Goal: Task Accomplishment & Management: Use online tool/utility

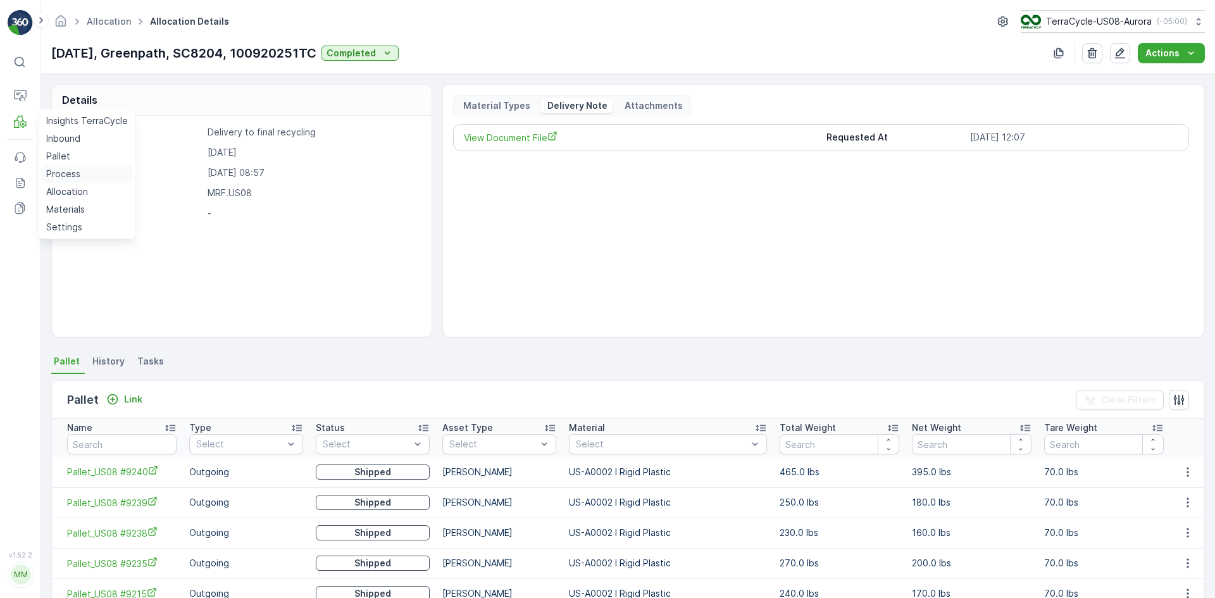
click at [65, 172] on p "Process" at bounding box center [63, 174] width 34 height 13
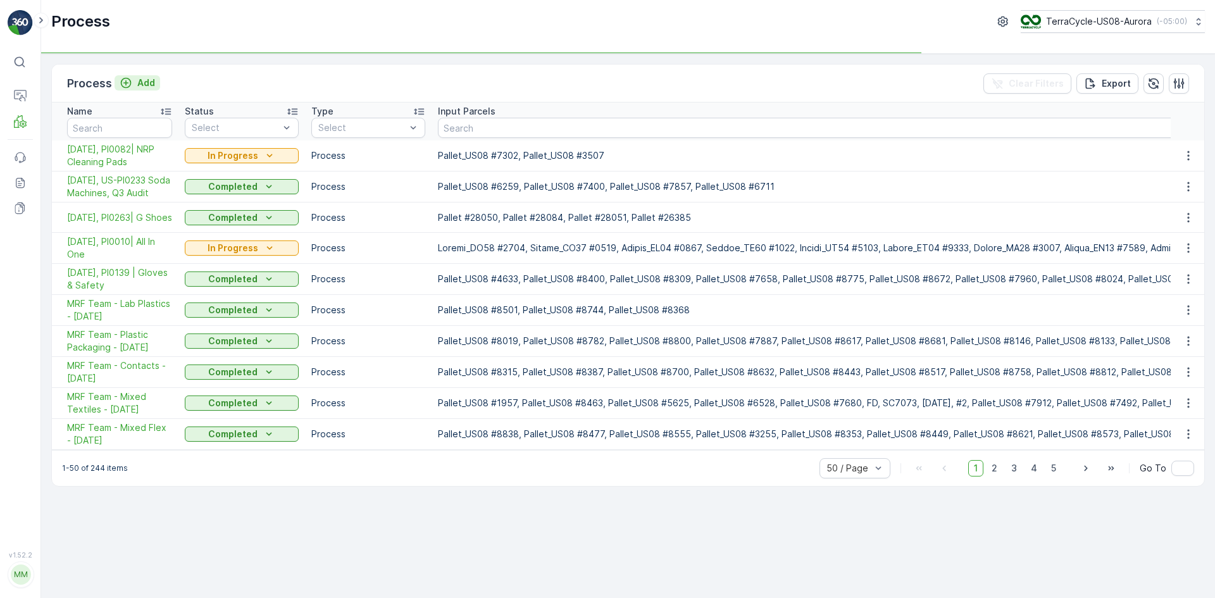
click at [146, 82] on p "Add" at bounding box center [146, 83] width 18 height 13
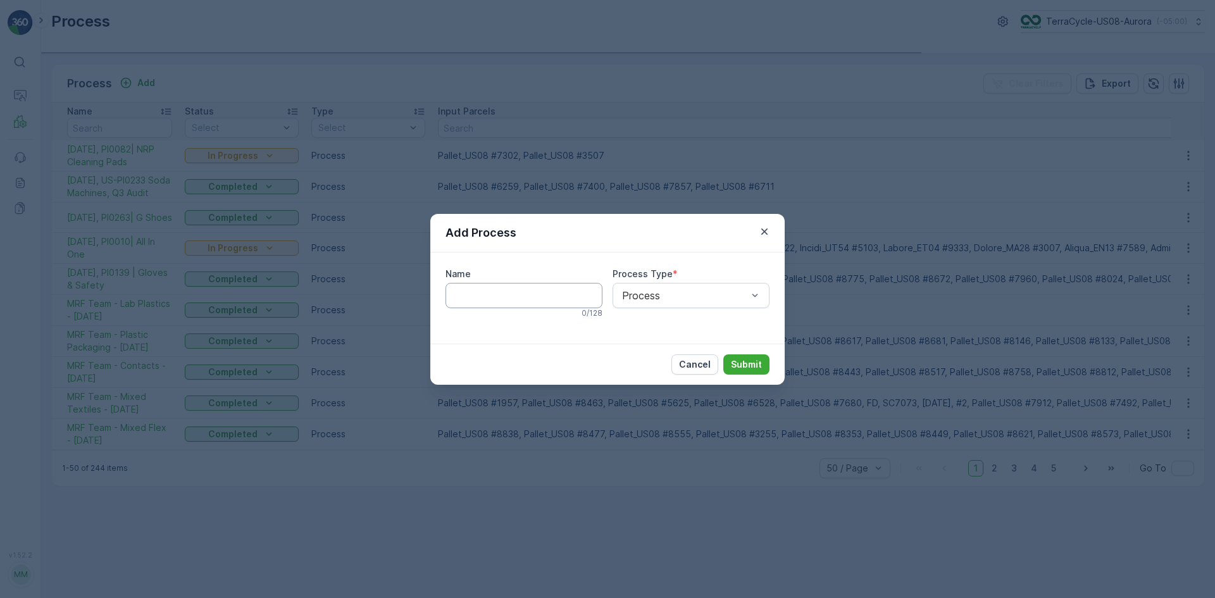
click at [488, 295] on input "Name" at bounding box center [523, 295] width 157 height 25
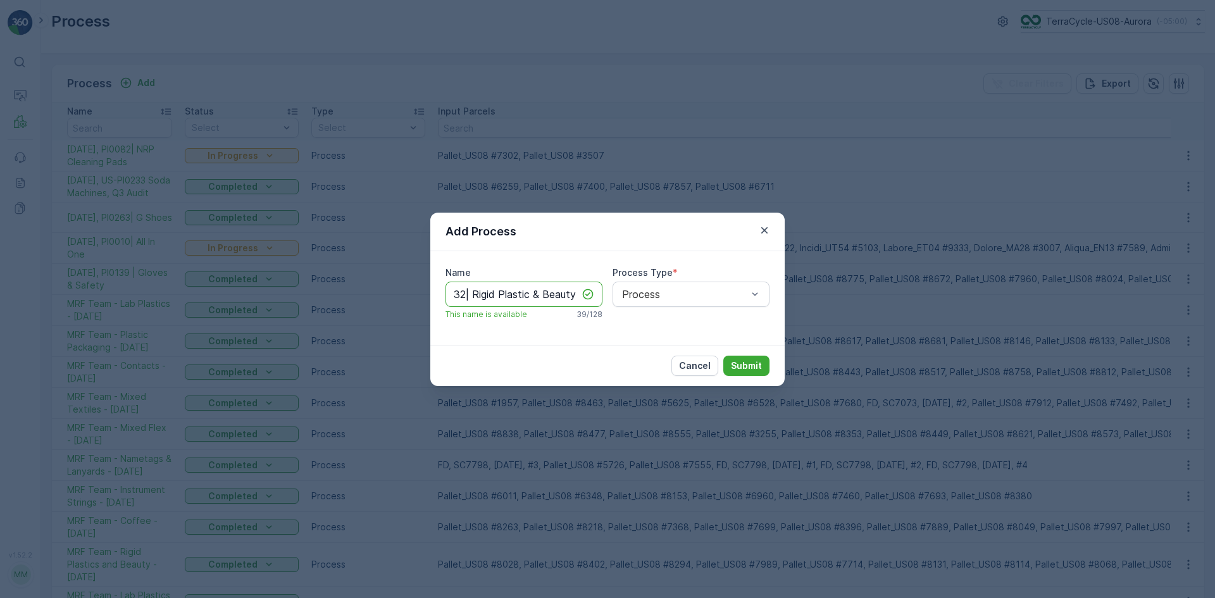
scroll to position [0, 68]
type input "[DATE], PI0232| Rigid Plastic & Beauty"
click at [759, 368] on p "Submit" at bounding box center [746, 365] width 31 height 13
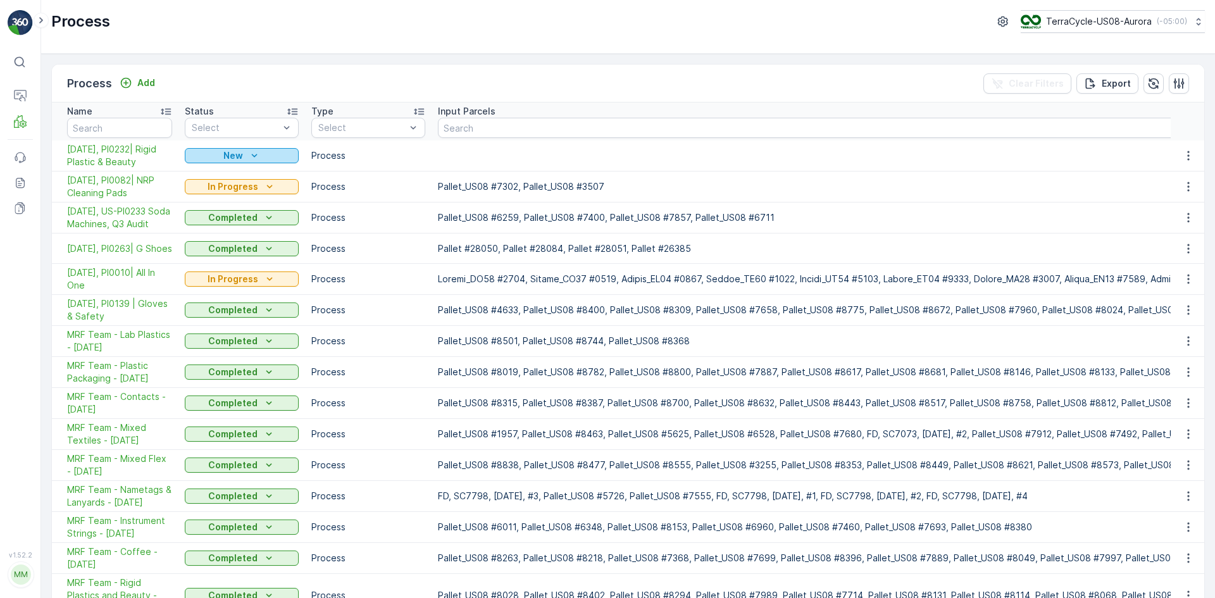
click at [282, 158] on div "New" at bounding box center [242, 155] width 104 height 13
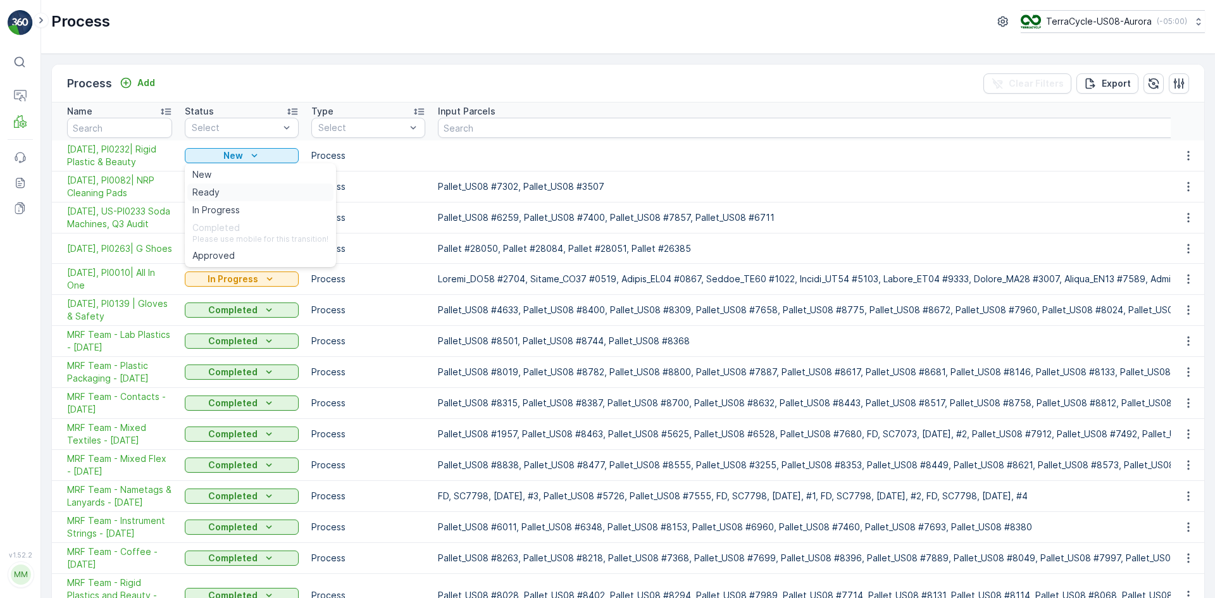
click at [275, 184] on div "Ready" at bounding box center [260, 192] width 146 height 18
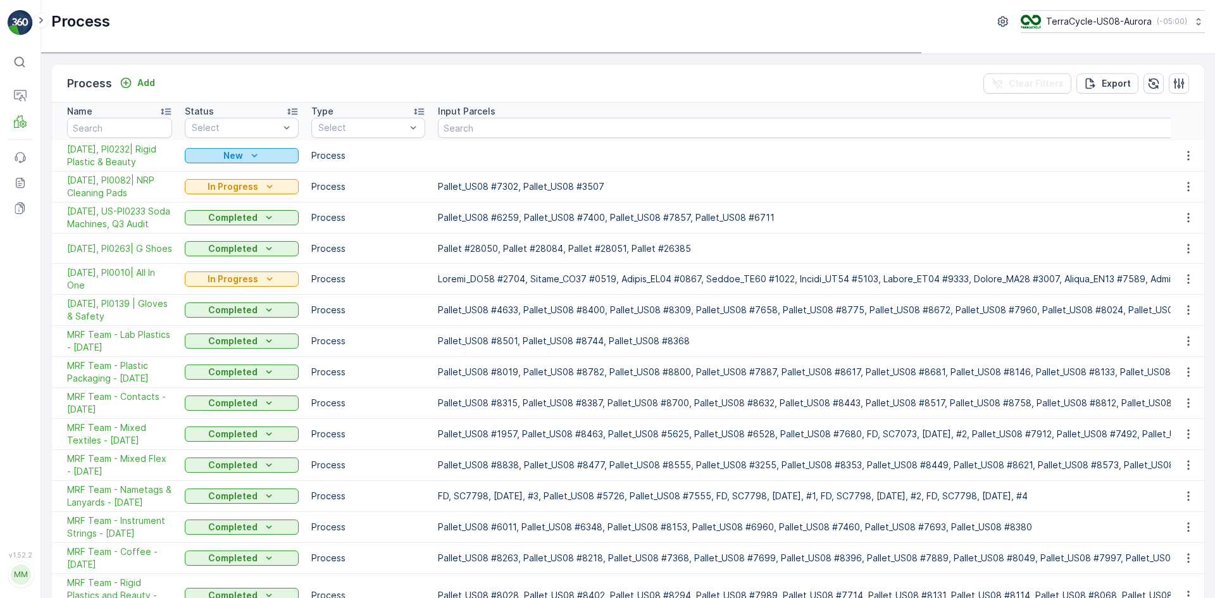
click at [271, 154] on div "New" at bounding box center [242, 155] width 104 height 13
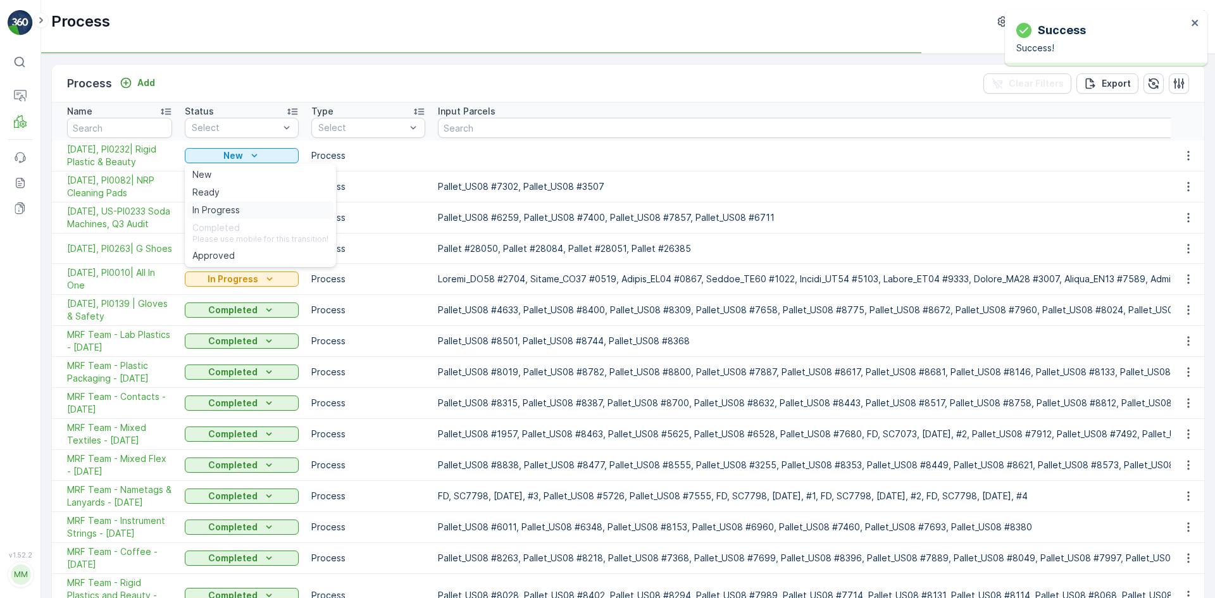
click at [245, 207] on div "In Progress" at bounding box center [260, 210] width 146 height 18
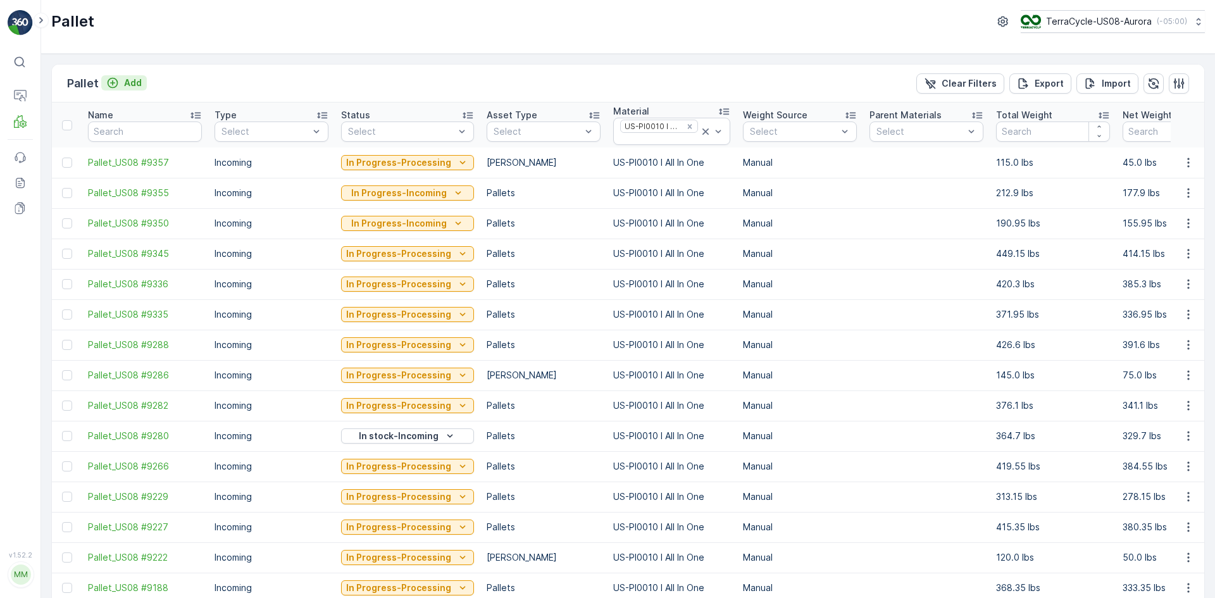
click at [134, 77] on p "Add" at bounding box center [133, 83] width 18 height 13
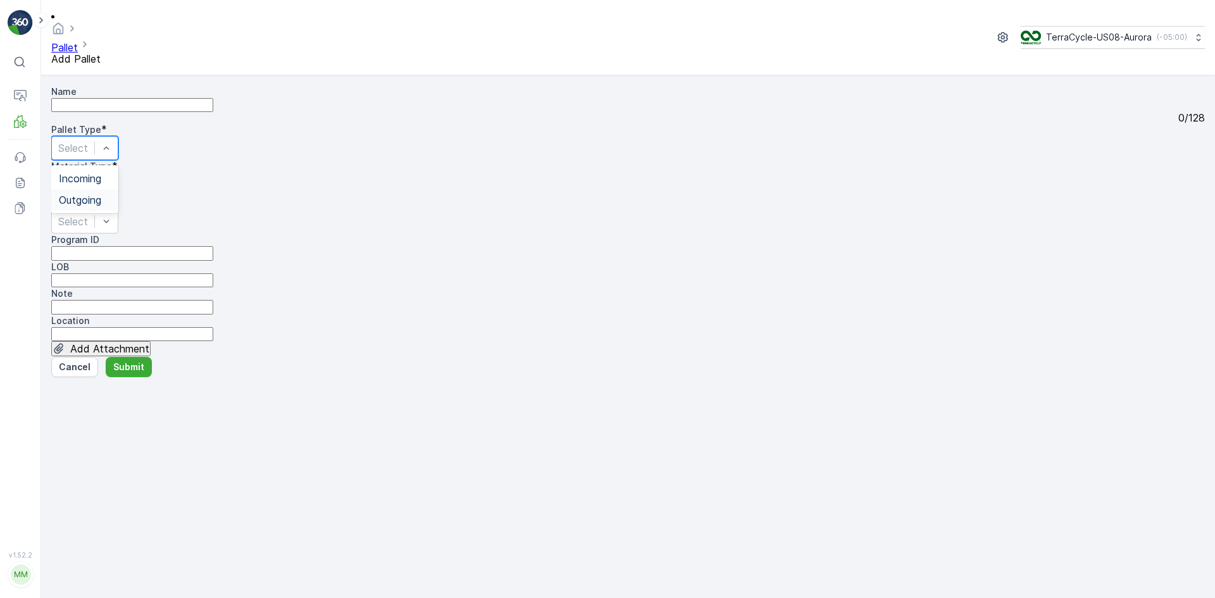
click at [111, 202] on div "Outgoing" at bounding box center [85, 199] width 52 height 11
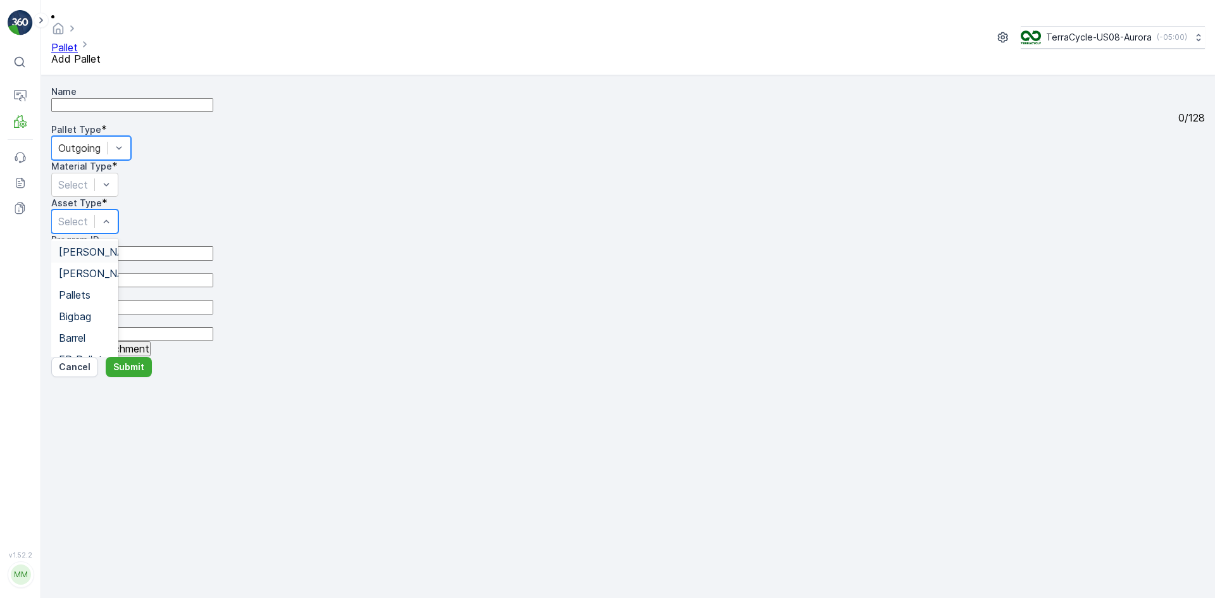
click at [111, 246] on div "[PERSON_NAME]" at bounding box center [85, 251] width 52 height 11
click at [108, 209] on span "US-A0001 I Mixed Flexibles" at bounding box center [83, 226] width 49 height 35
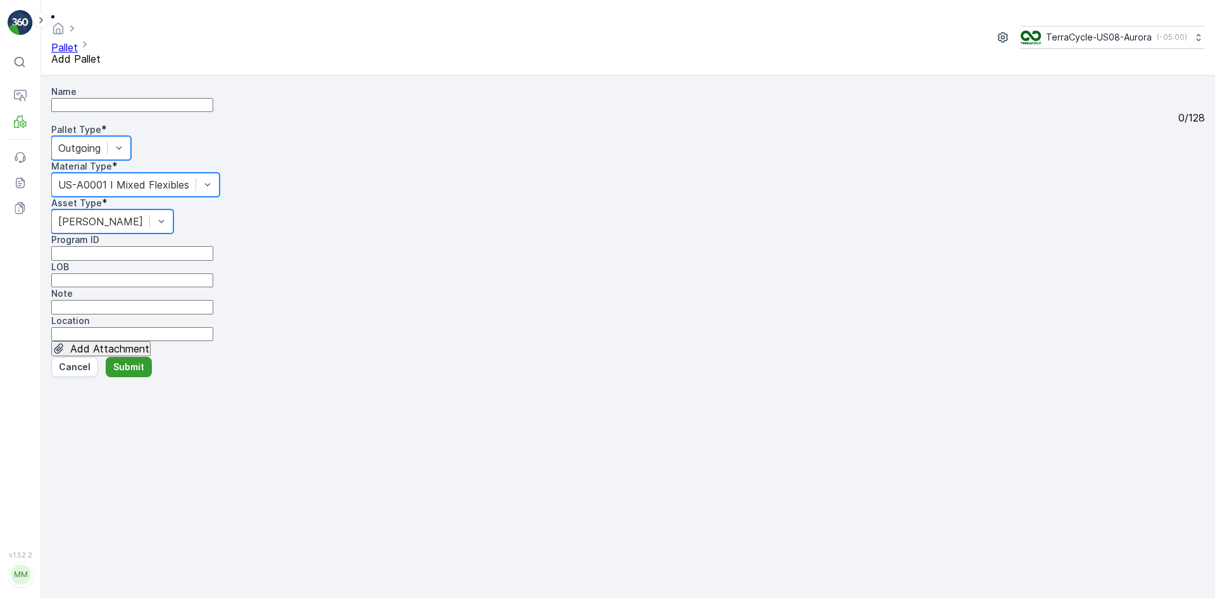
click at [137, 373] on p "Submit" at bounding box center [128, 367] width 31 height 13
